Goal: Transaction & Acquisition: Purchase product/service

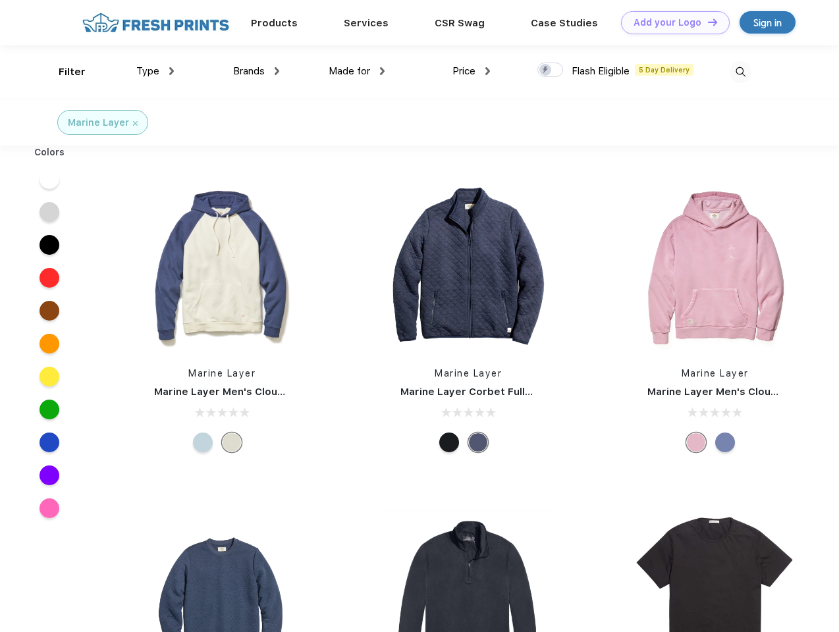
click at [670, 22] on link "Add your Logo Design Tool" at bounding box center [675, 22] width 109 height 23
click at [0, 0] on div "Design Tool" at bounding box center [0, 0] width 0 height 0
click at [707, 22] on link "Add your Logo Design Tool" at bounding box center [675, 22] width 109 height 23
click at [63, 72] on div "Filter" at bounding box center [72, 72] width 27 height 15
click at [155, 71] on span "Type" at bounding box center [147, 71] width 23 height 12
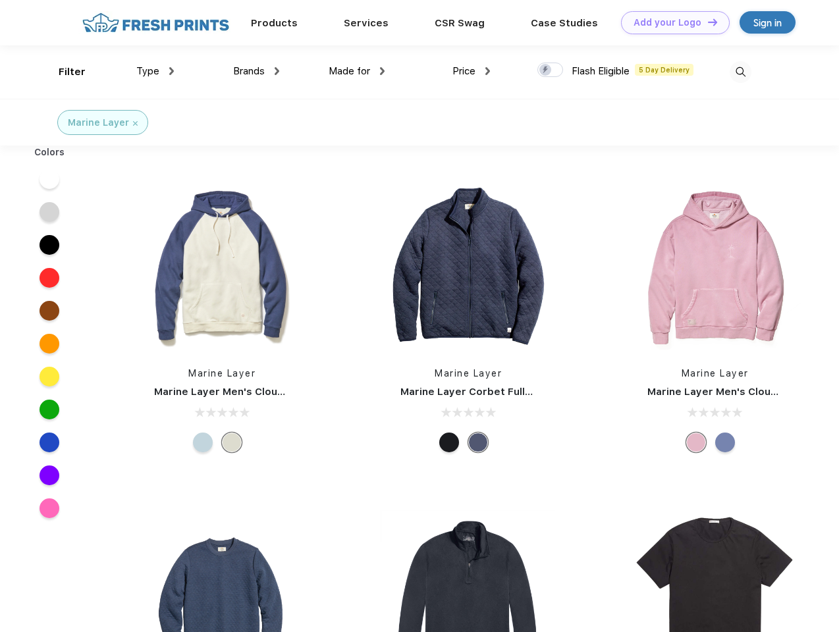
click at [256, 71] on span "Brands" at bounding box center [249, 71] width 32 height 12
click at [357, 71] on span "Made for" at bounding box center [349, 71] width 41 height 12
click at [472, 71] on span "Price" at bounding box center [463, 71] width 23 height 12
click at [551, 70] on div at bounding box center [550, 70] width 26 height 14
click at [546, 70] on input "checkbox" at bounding box center [541, 66] width 9 height 9
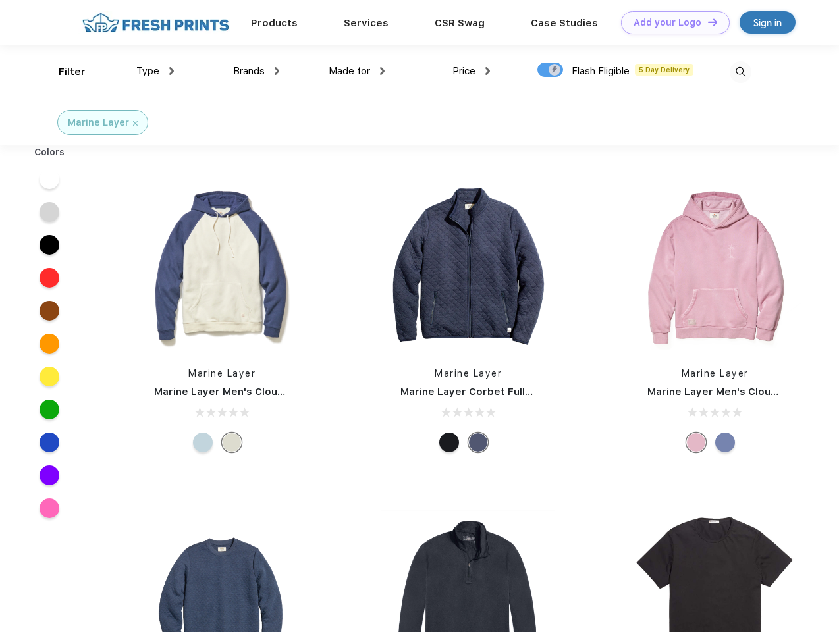
click at [740, 72] on img at bounding box center [741, 72] width 22 height 22
